Goal: Transaction & Acquisition: Purchase product/service

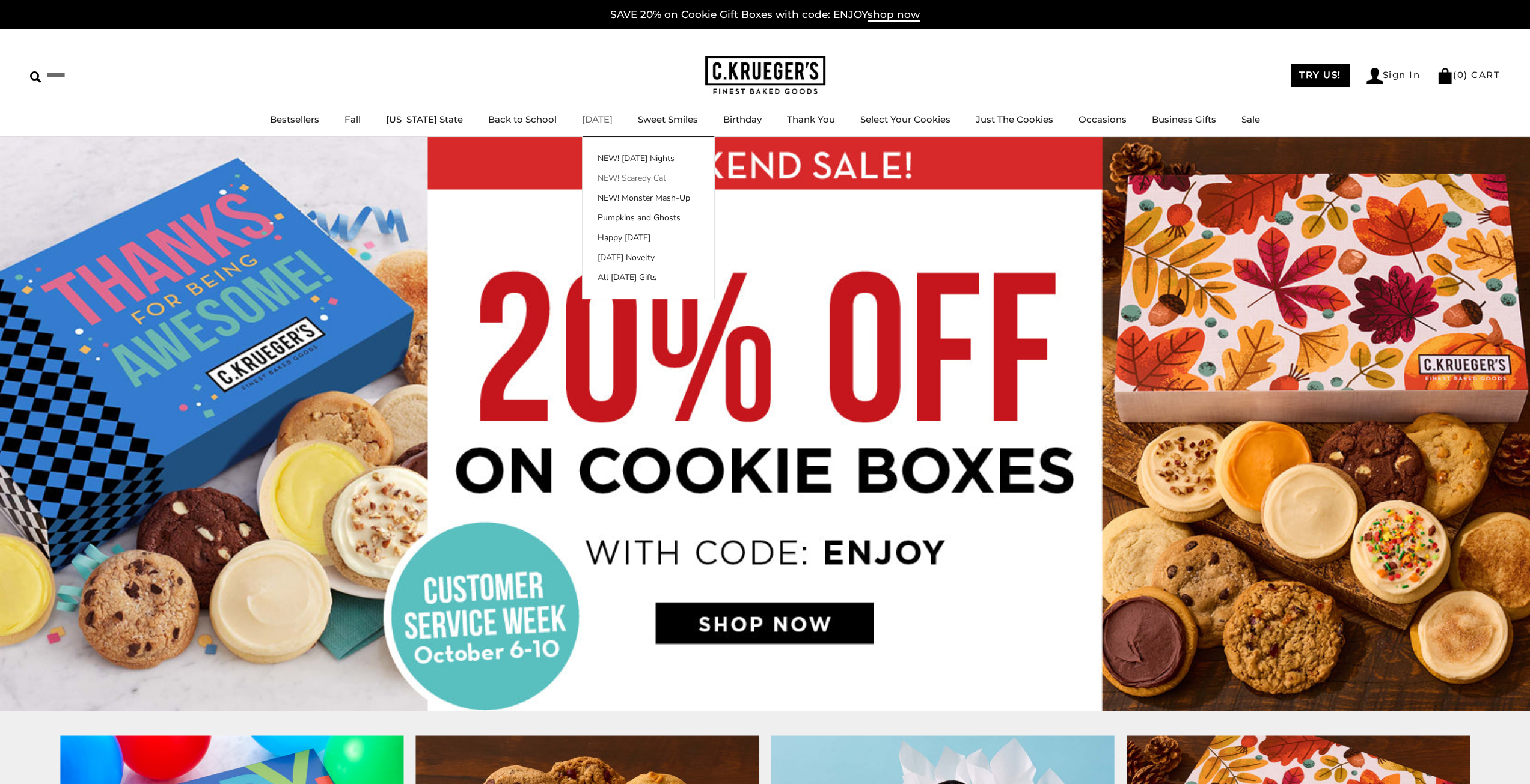
click at [614, 179] on link "NEW! Scaredy Cat" at bounding box center [648, 179] width 132 height 13
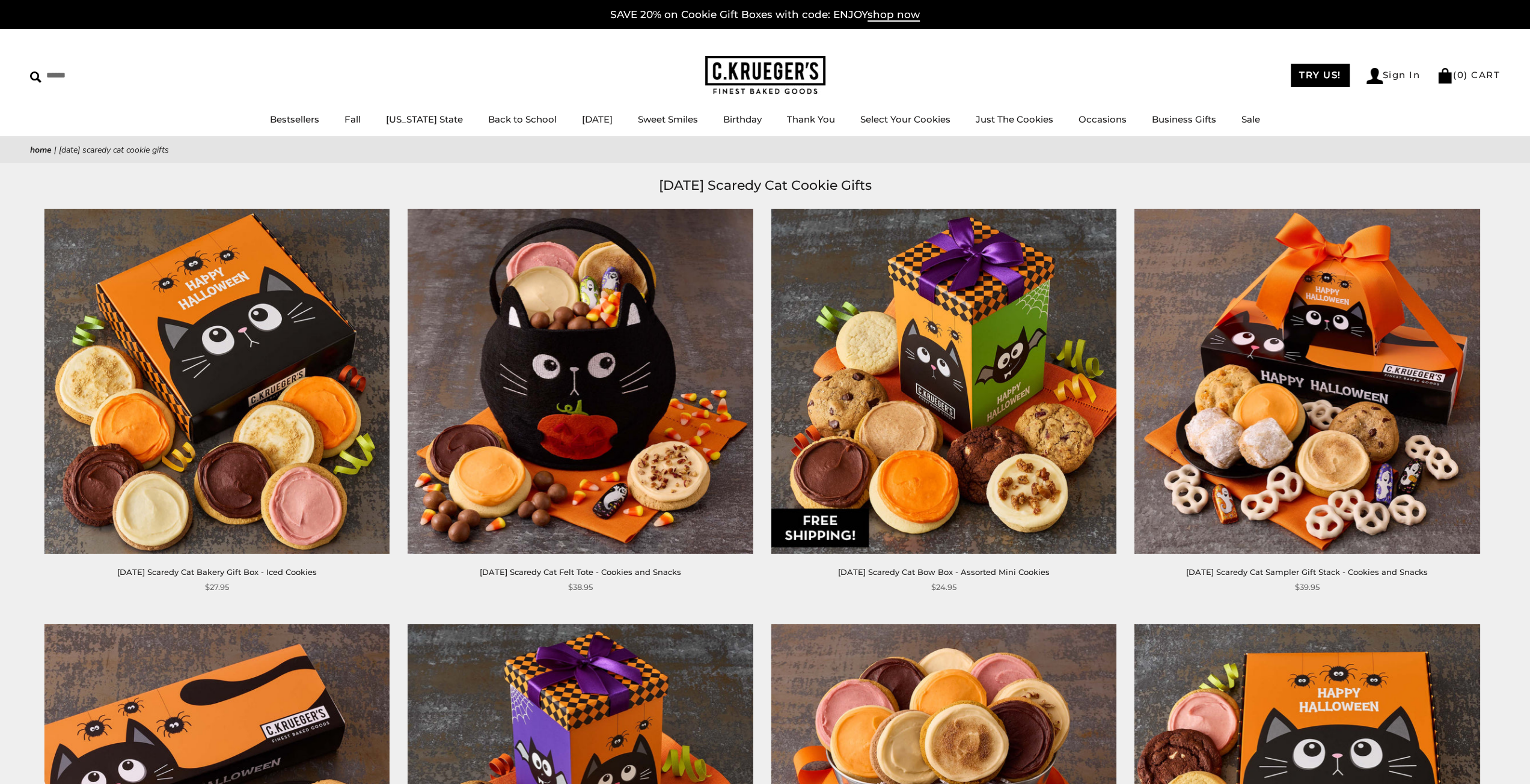
click at [697, 335] on img at bounding box center [580, 381] width 345 height 345
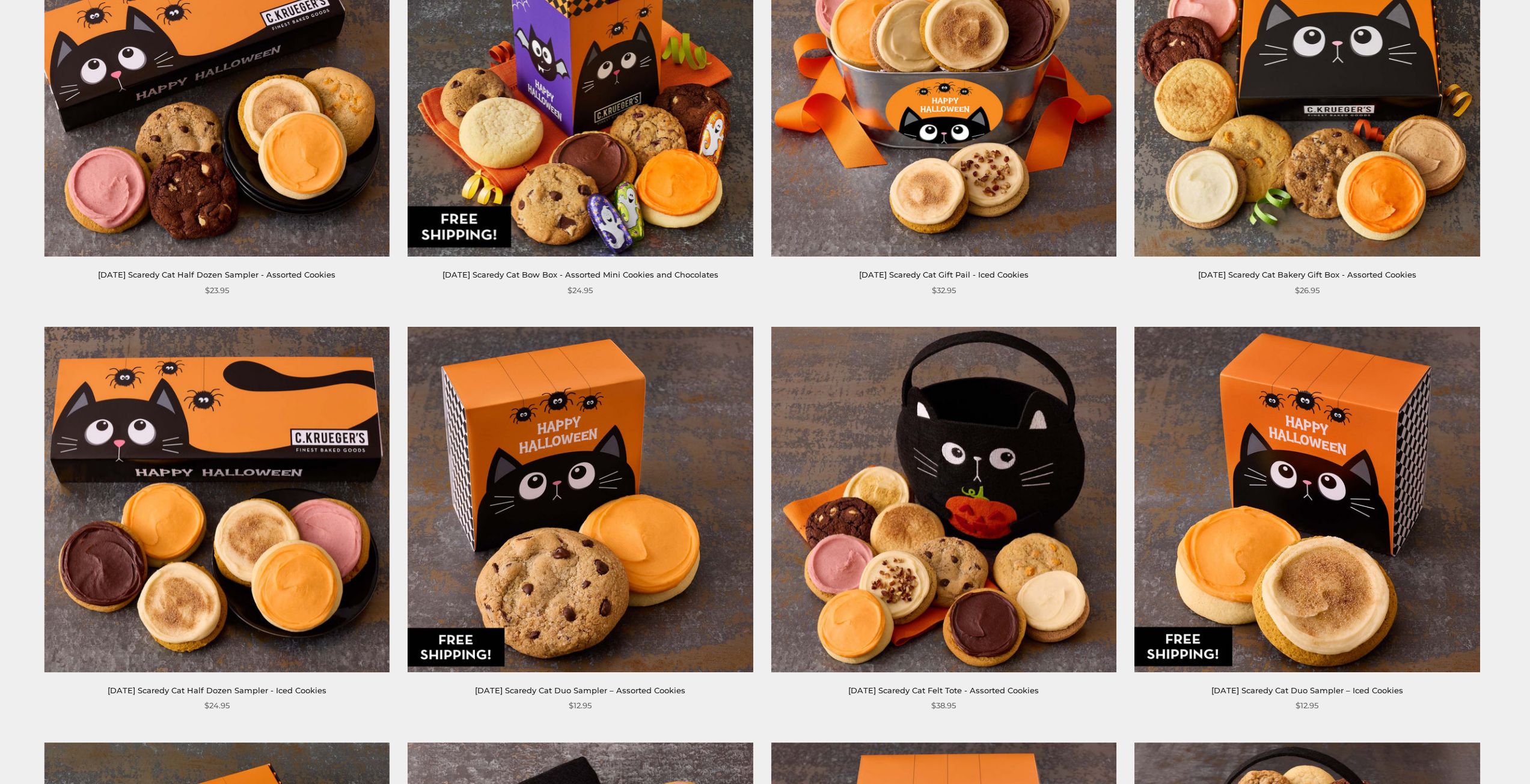
scroll to position [711, 0]
